Goal: Information Seeking & Learning: Learn about a topic

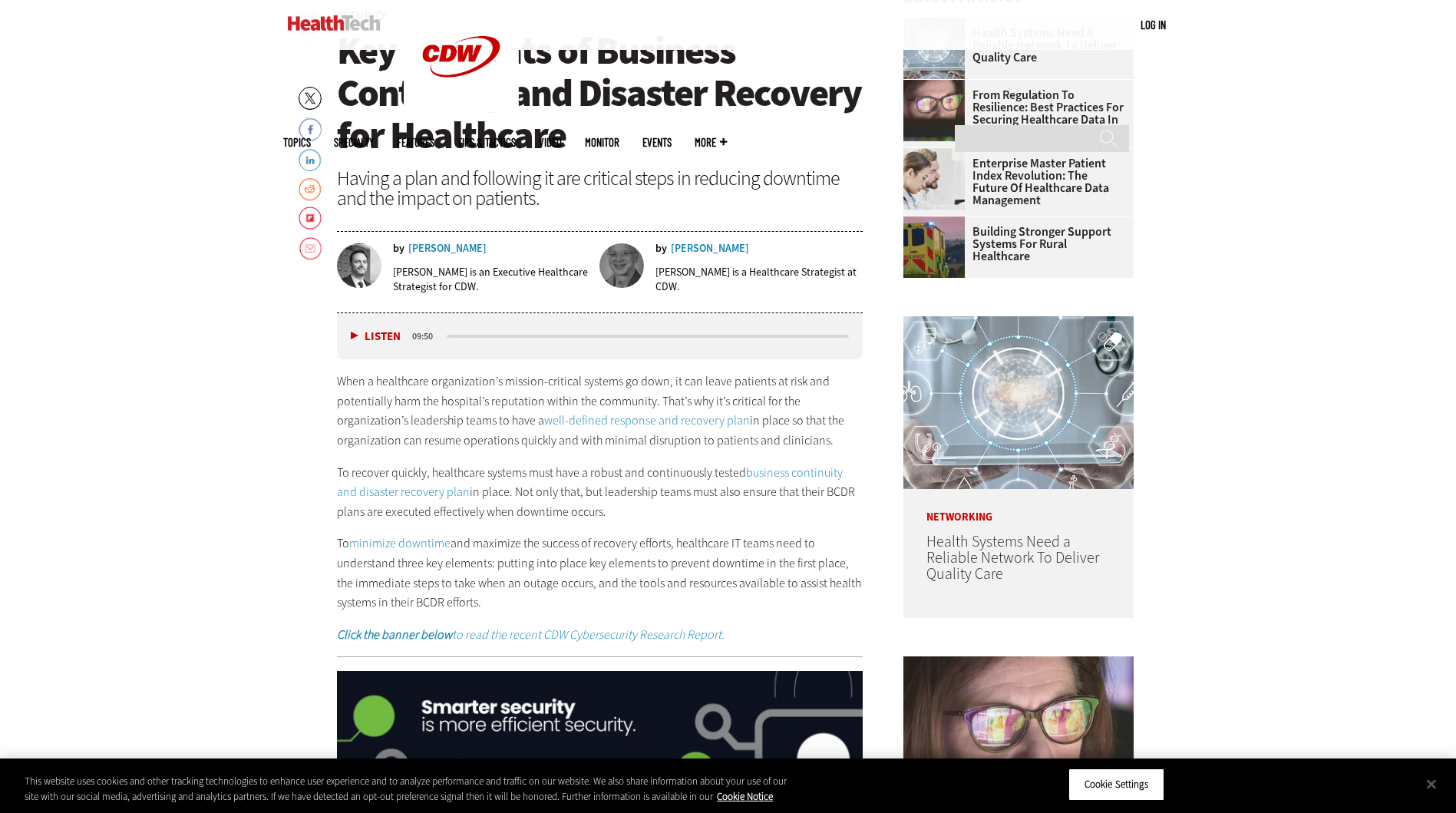
scroll to position [691, 0]
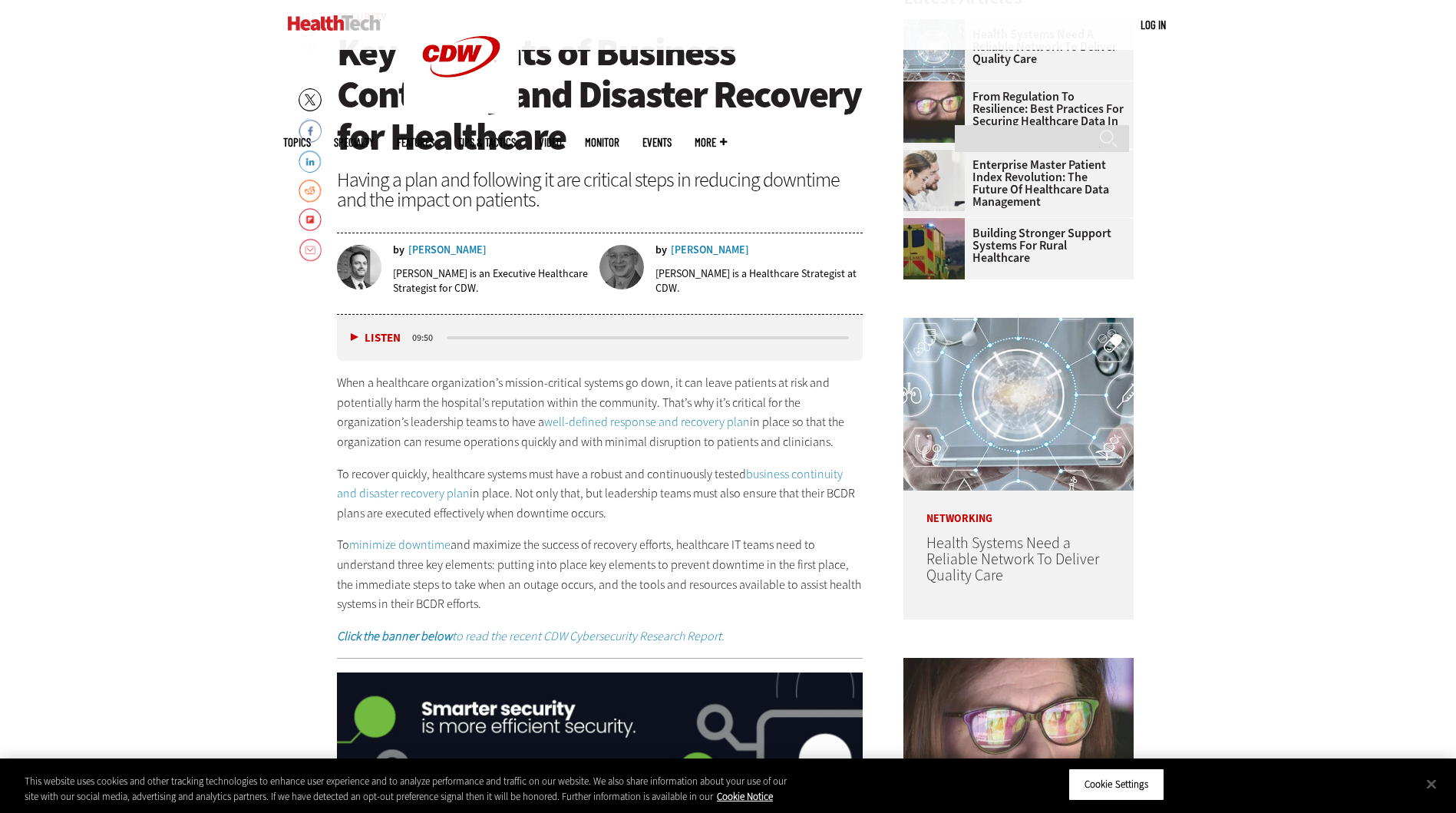
drag, startPoint x: 305, startPoint y: 483, endPoint x: 740, endPoint y: 508, distance: 435.7
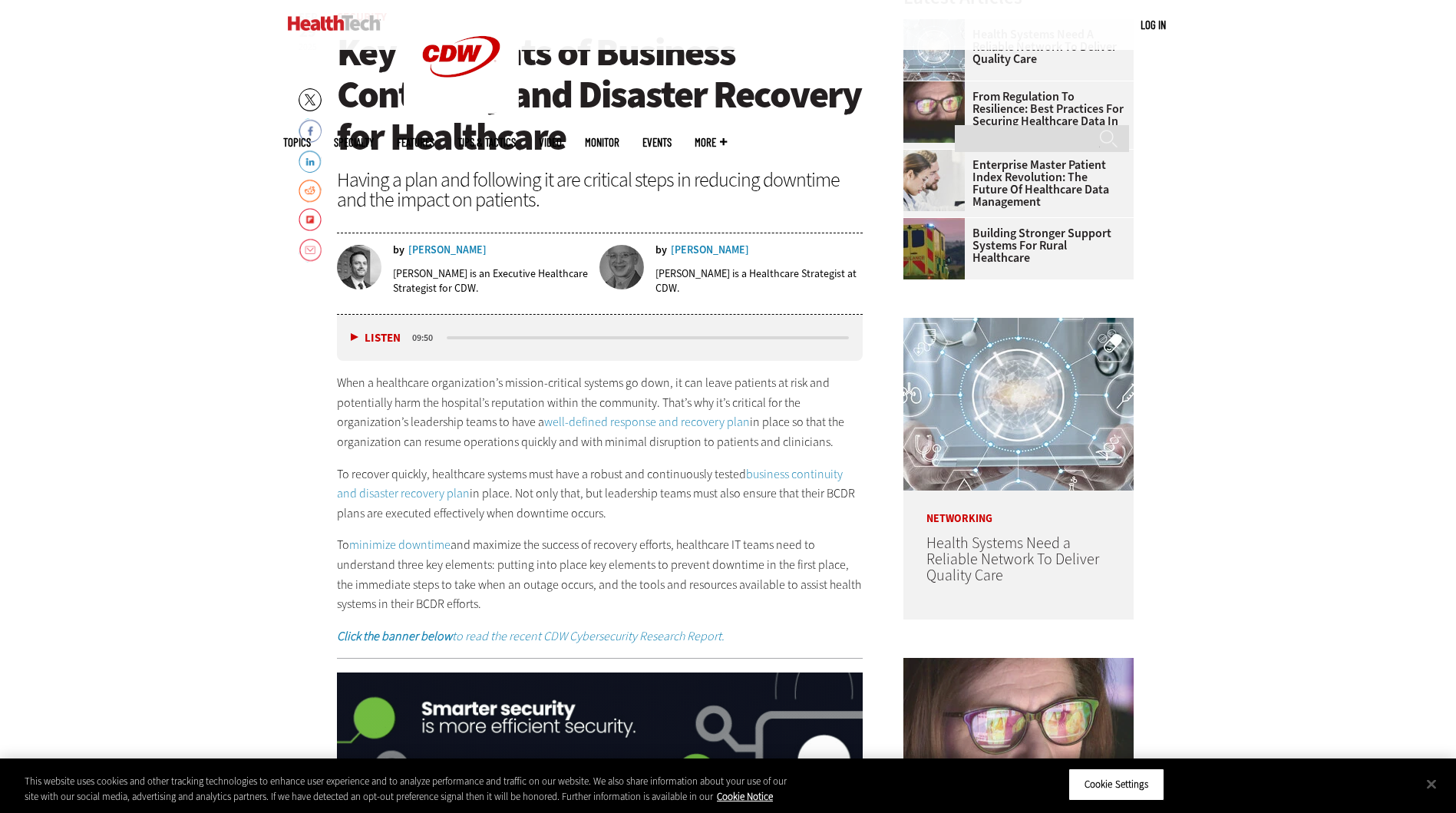
click at [741, 508] on p "To recover quickly, healthcare systems must have a robust and continuously test…" at bounding box center [599, 494] width 526 height 60
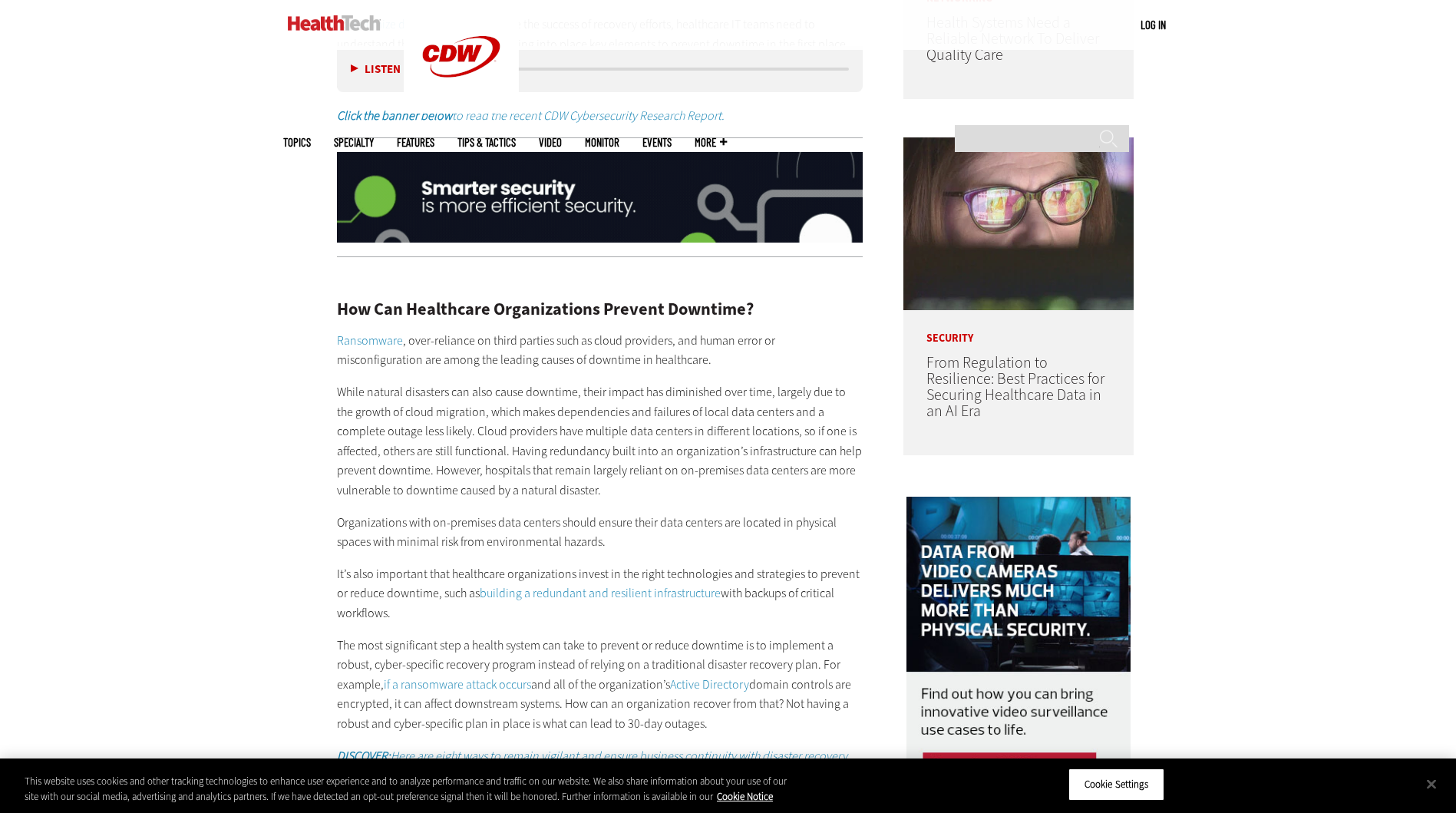
scroll to position [1304, 0]
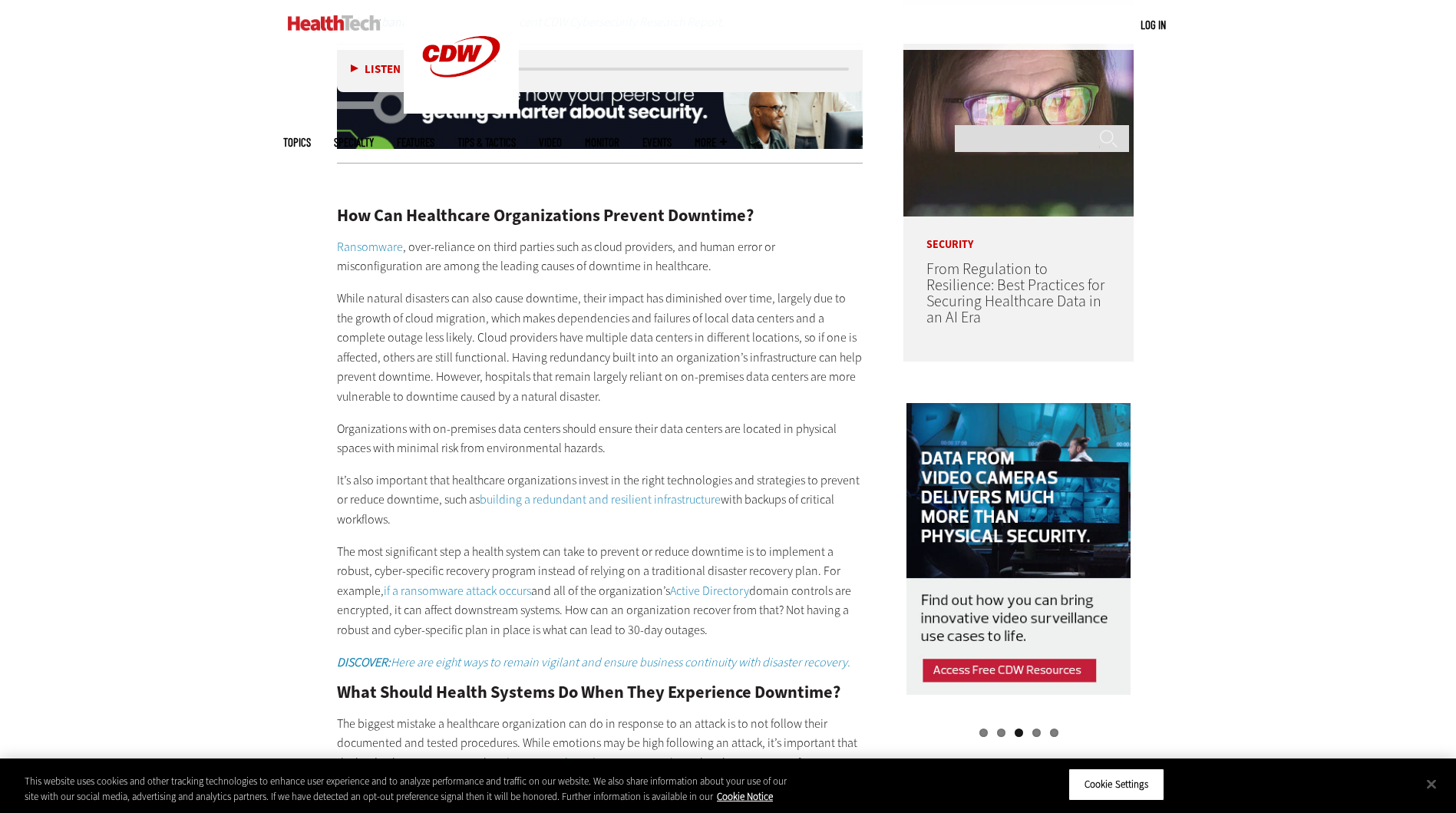
click at [473, 342] on p "While natural disasters can also cause downtime, their impact has diminished ov…" at bounding box center [599, 347] width 526 height 118
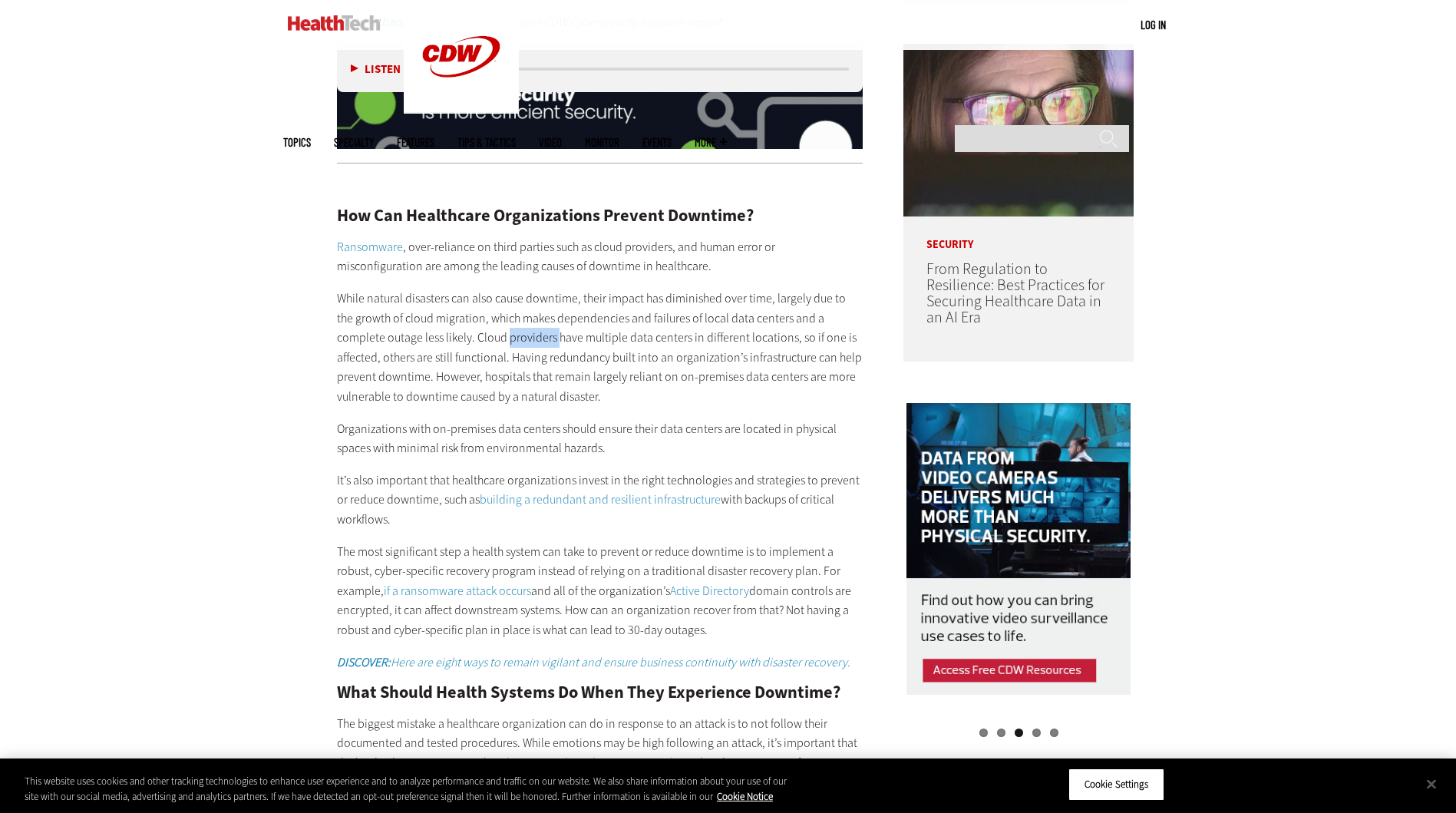
click at [473, 342] on p "While natural disasters can also cause downtime, their impact has diminished ov…" at bounding box center [599, 347] width 526 height 118
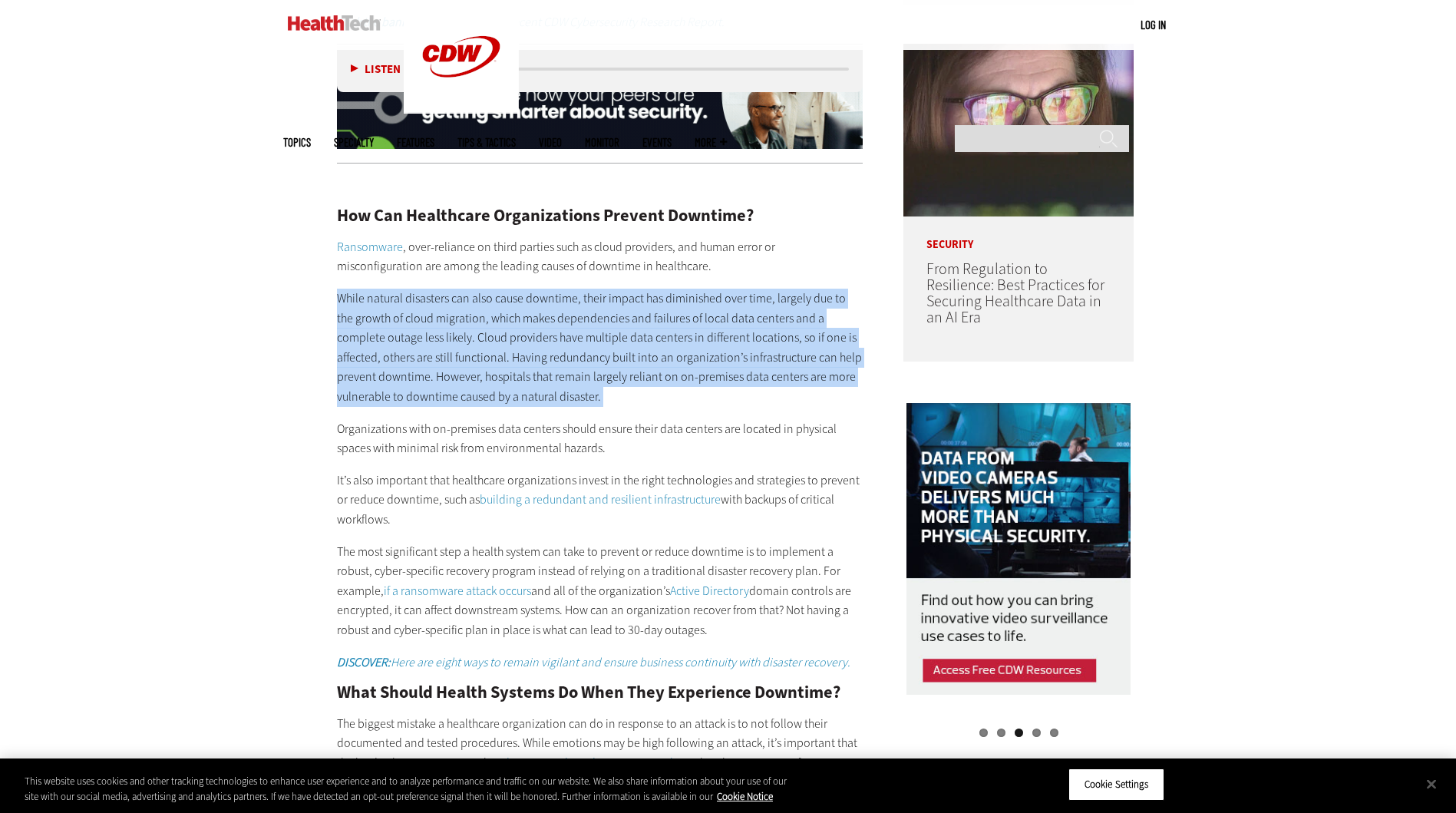
click at [473, 342] on p "While natural disasters can also cause downtime, their impact has diminished ov…" at bounding box center [599, 347] width 526 height 118
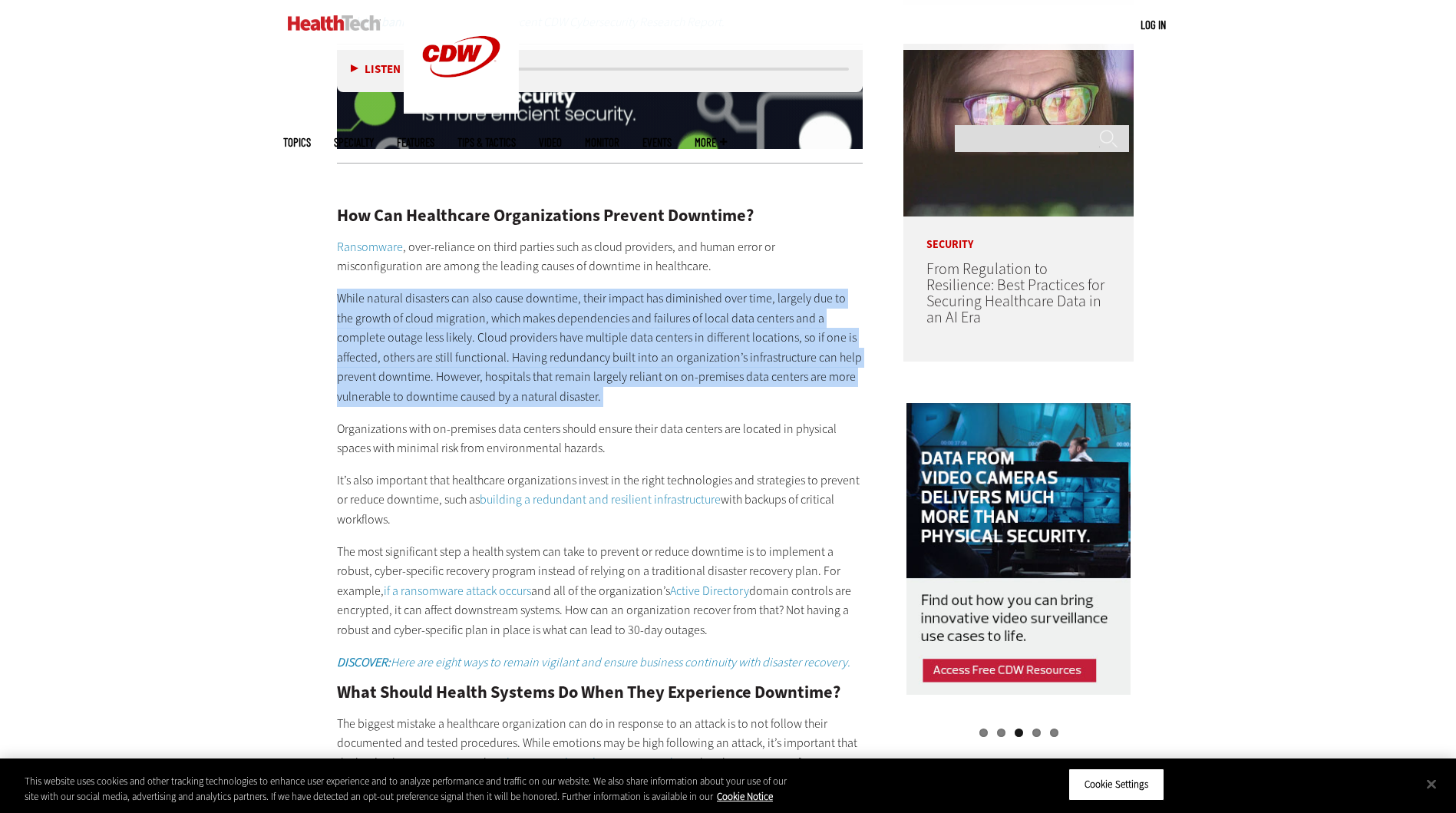
drag, startPoint x: 473, startPoint y: 342, endPoint x: 555, endPoint y: 380, distance: 90.4
click at [555, 380] on p "While natural disasters can also cause downtime, their impact has diminished ov…" at bounding box center [599, 347] width 526 height 118
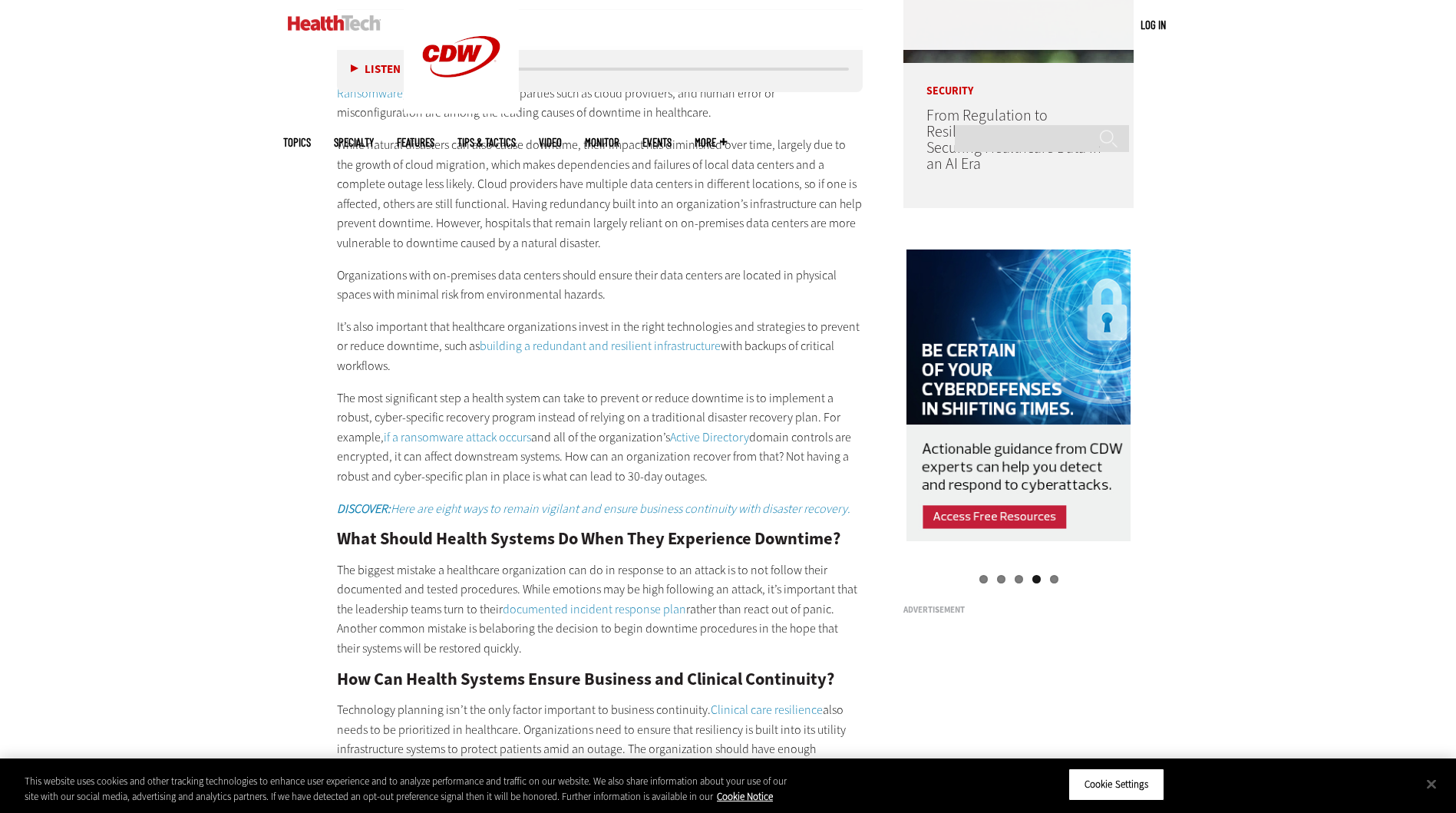
click at [342, 381] on div "How Can Healthcare Organizations Prevent Downtime? Ransomware , over-reliance o…" at bounding box center [599, 747] width 526 height 1451
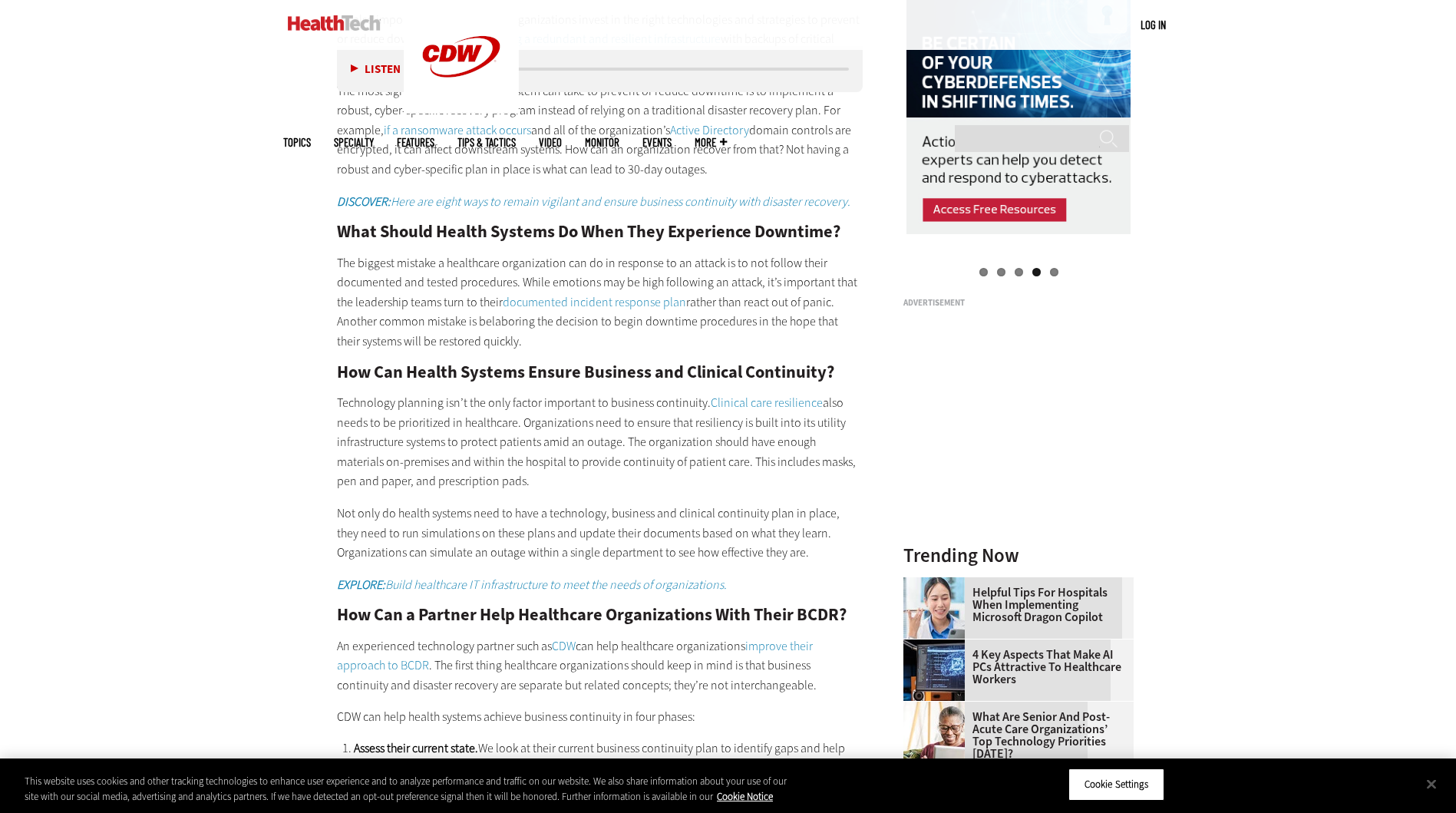
scroll to position [1841, 0]
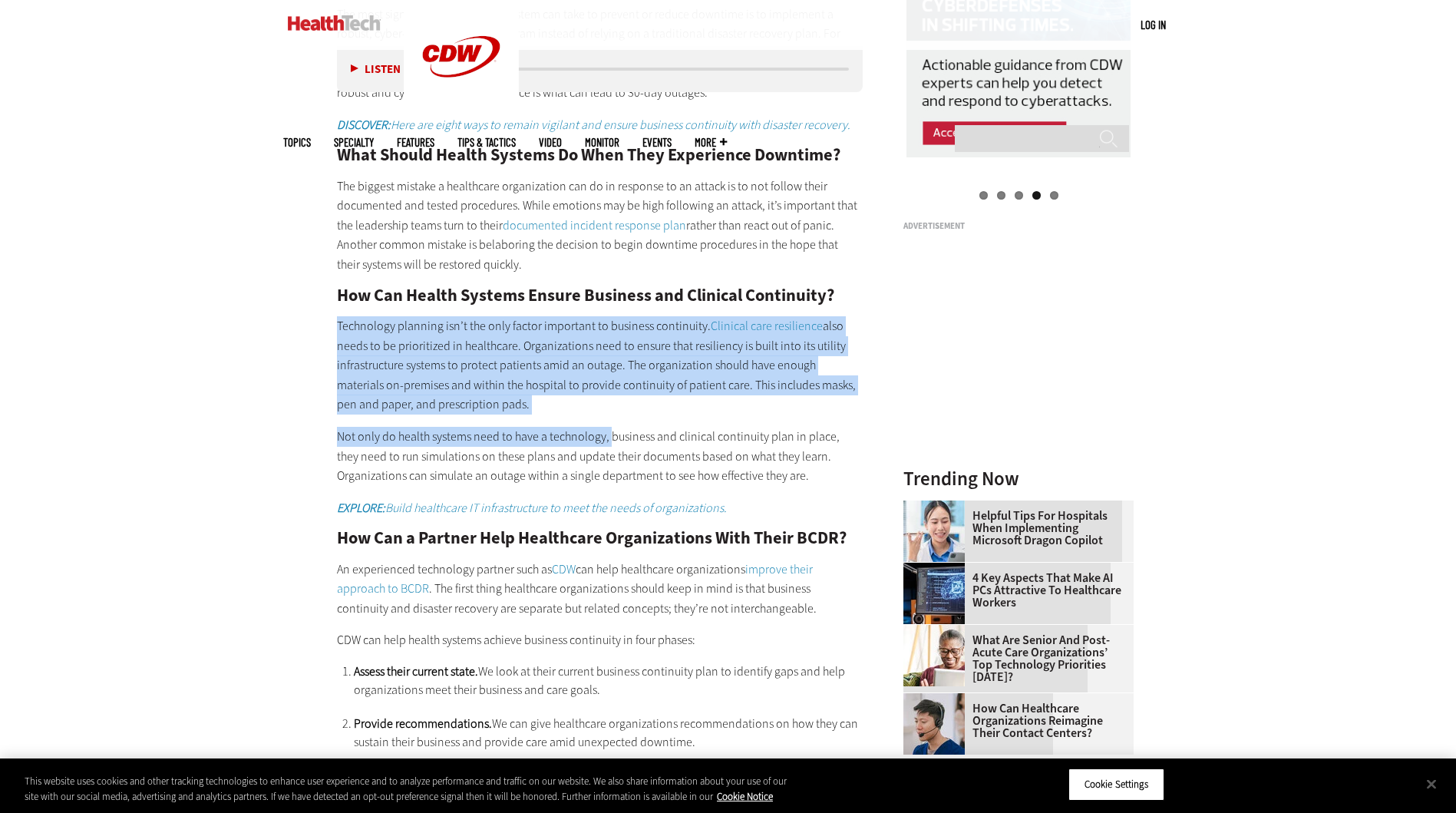
drag, startPoint x: 389, startPoint y: 369, endPoint x: 608, endPoint y: 438, distance: 229.6
click at [608, 438] on div "Become an Insider Sign up [DATE] to receive premium content! Sign Up MENU Log i…" at bounding box center [728, 783] width 1456 height 5250
drag, startPoint x: 608, startPoint y: 438, endPoint x: 520, endPoint y: 407, distance: 93.3
click at [519, 406] on p "Technology planning isn’t the only factor important to business continuity. Cli…" at bounding box center [599, 365] width 526 height 98
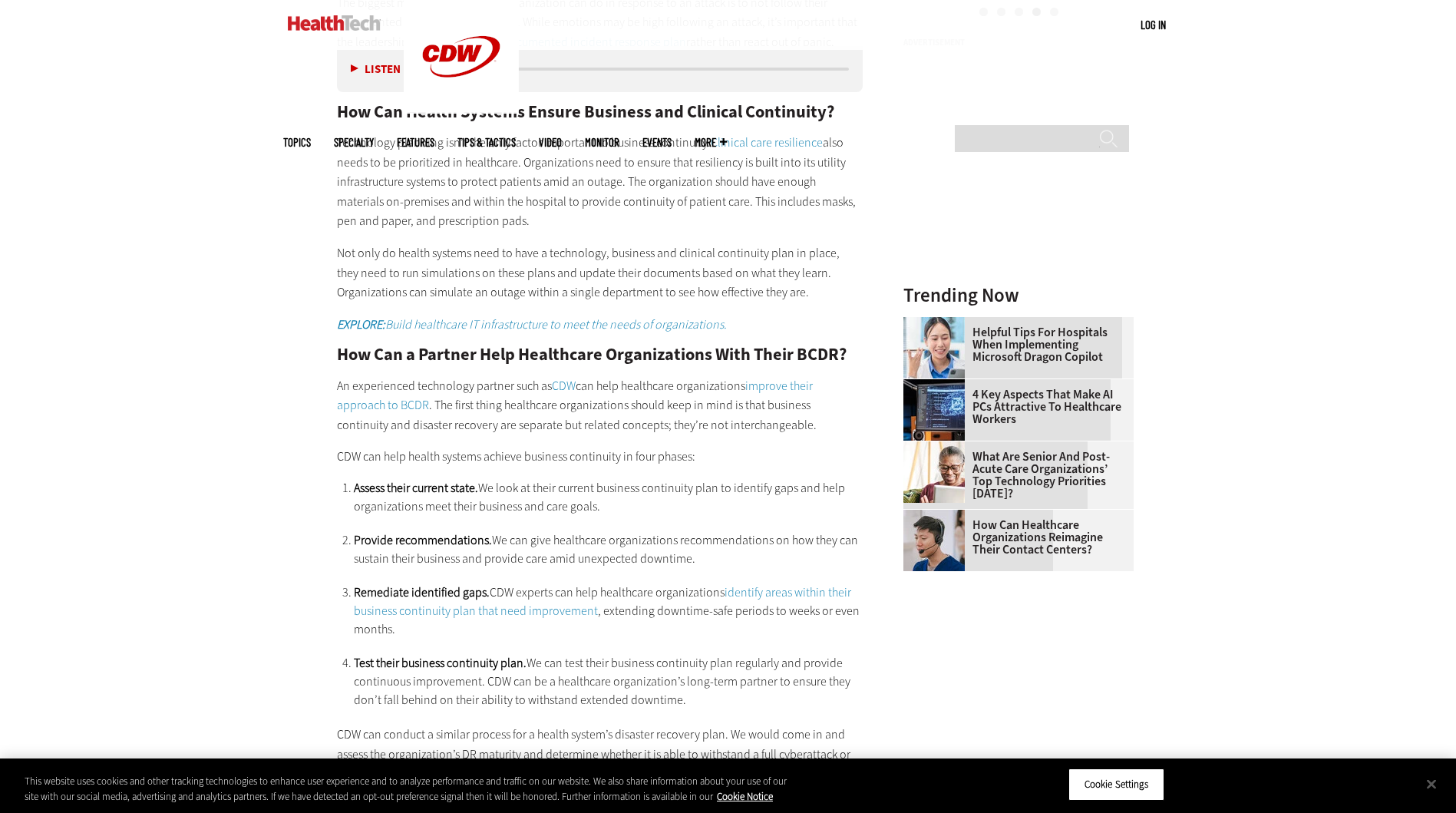
scroll to position [2072, 0]
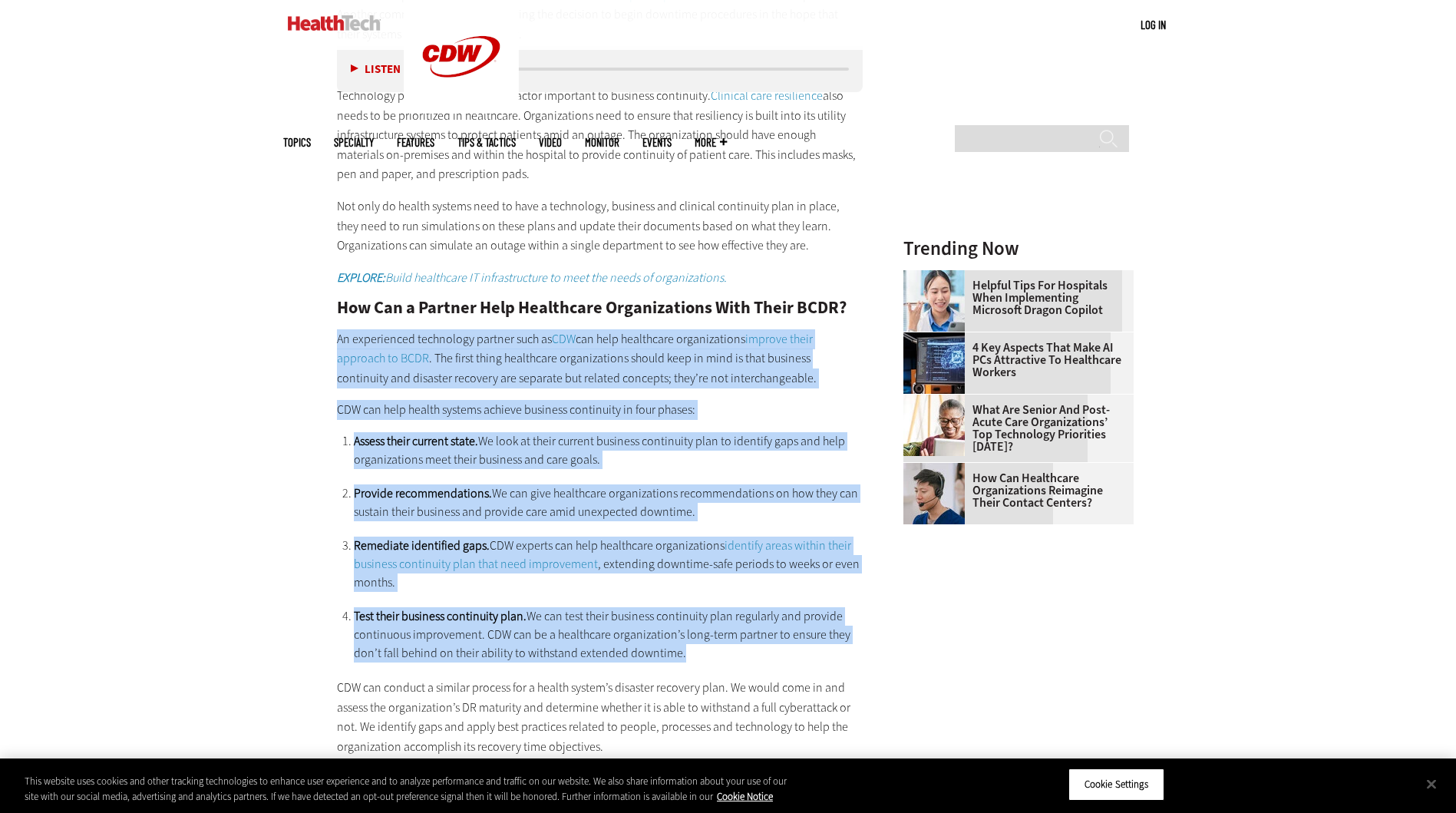
drag, startPoint x: 315, startPoint y: 337, endPoint x: 791, endPoint y: 661, distance: 575.8
click at [792, 661] on article "[DATE] Twitter Facebook LinkedIn Reddit Flipboard Email Security Key Elements o…" at bounding box center [584, 666] width 557 height 4072
click at [790, 654] on li "Test their business continuity plan. We can test their business continuity plan…" at bounding box center [607, 635] width 509 height 56
drag, startPoint x: 770, startPoint y: 654, endPoint x: 310, endPoint y: 339, distance: 557.5
click at [310, 339] on article "[DATE] Twitter Facebook LinkedIn Reddit Flipboard Email Security Key Elements o…" at bounding box center [584, 666] width 557 height 4072
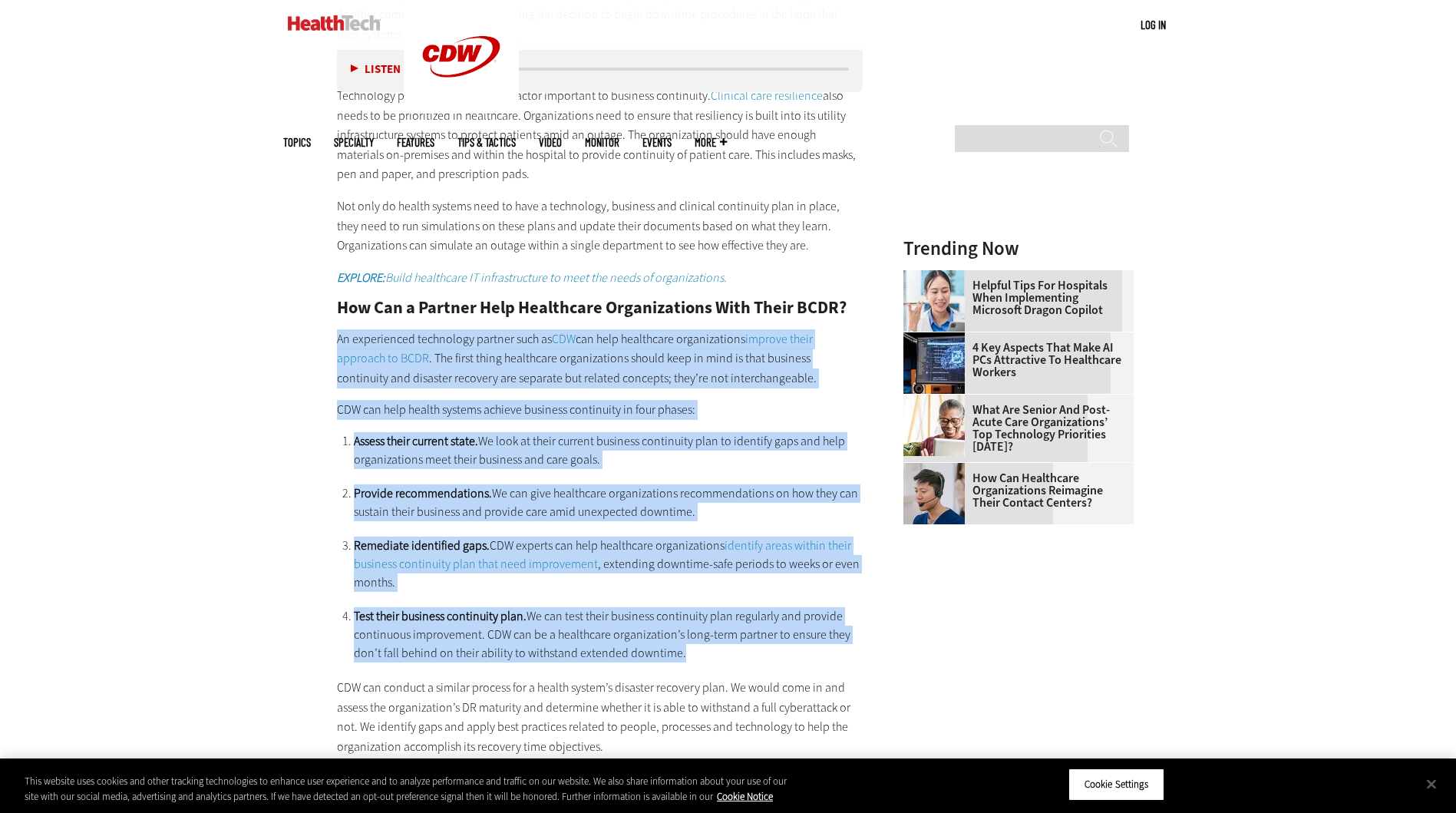
click at [310, 339] on article "[DATE] Twitter Facebook LinkedIn Reddit Flipboard Email Security Key Elements o…" at bounding box center [584, 666] width 557 height 4072
drag, startPoint x: 310, startPoint y: 338, endPoint x: 729, endPoint y: 660, distance: 528.4
click at [729, 660] on article "[DATE] Twitter Facebook LinkedIn Reddit Flipboard Email Security Key Elements o…" at bounding box center [584, 666] width 557 height 4072
click at [729, 660] on li "Test their business continuity plan. We can test their business continuity plan…" at bounding box center [607, 635] width 509 height 56
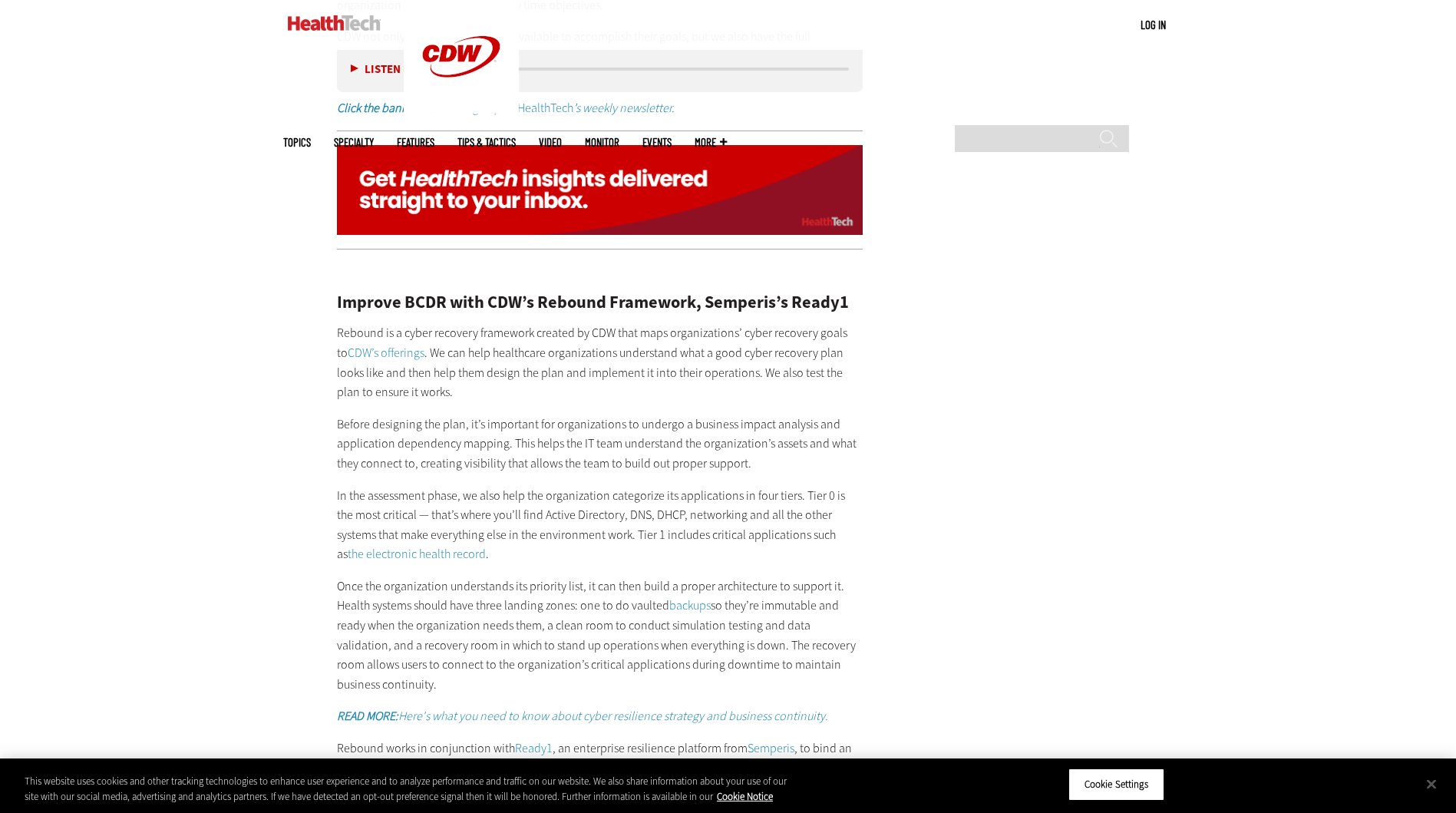
scroll to position [2840, 0]
